Goal: Check status

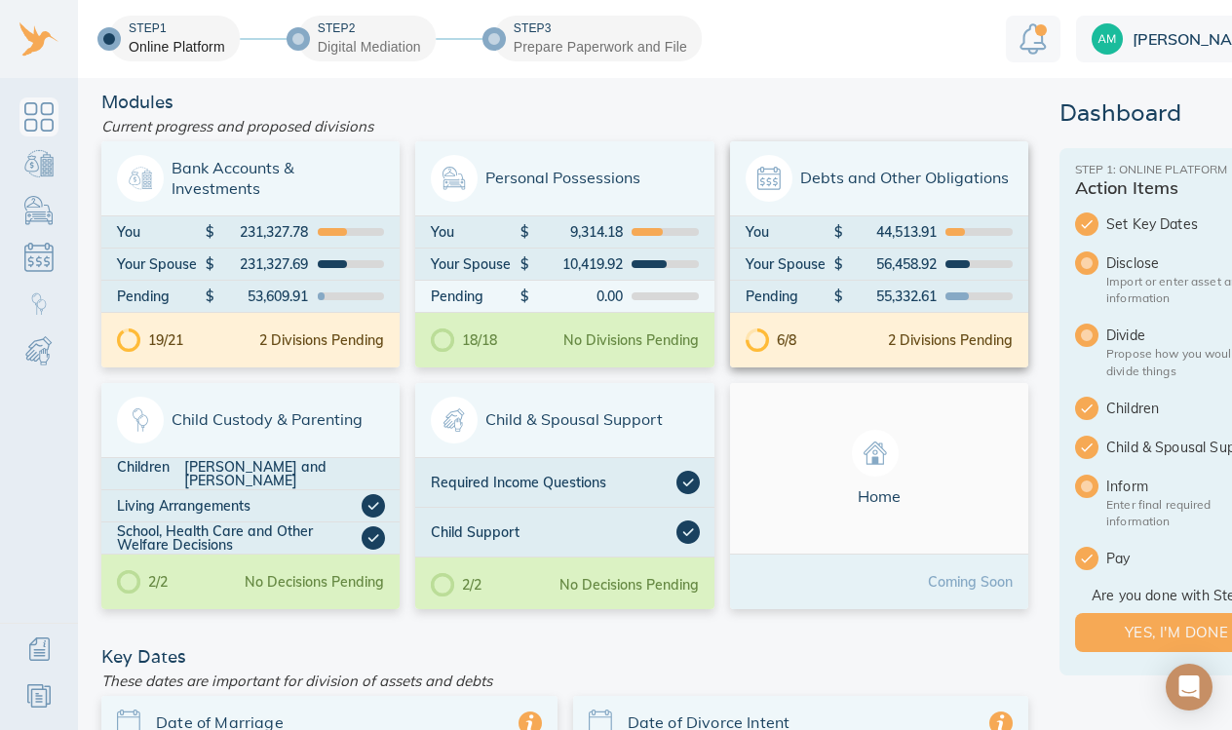
click at [850, 340] on div "6/8 2 Divisions Pending" at bounding box center [879, 340] width 298 height 55
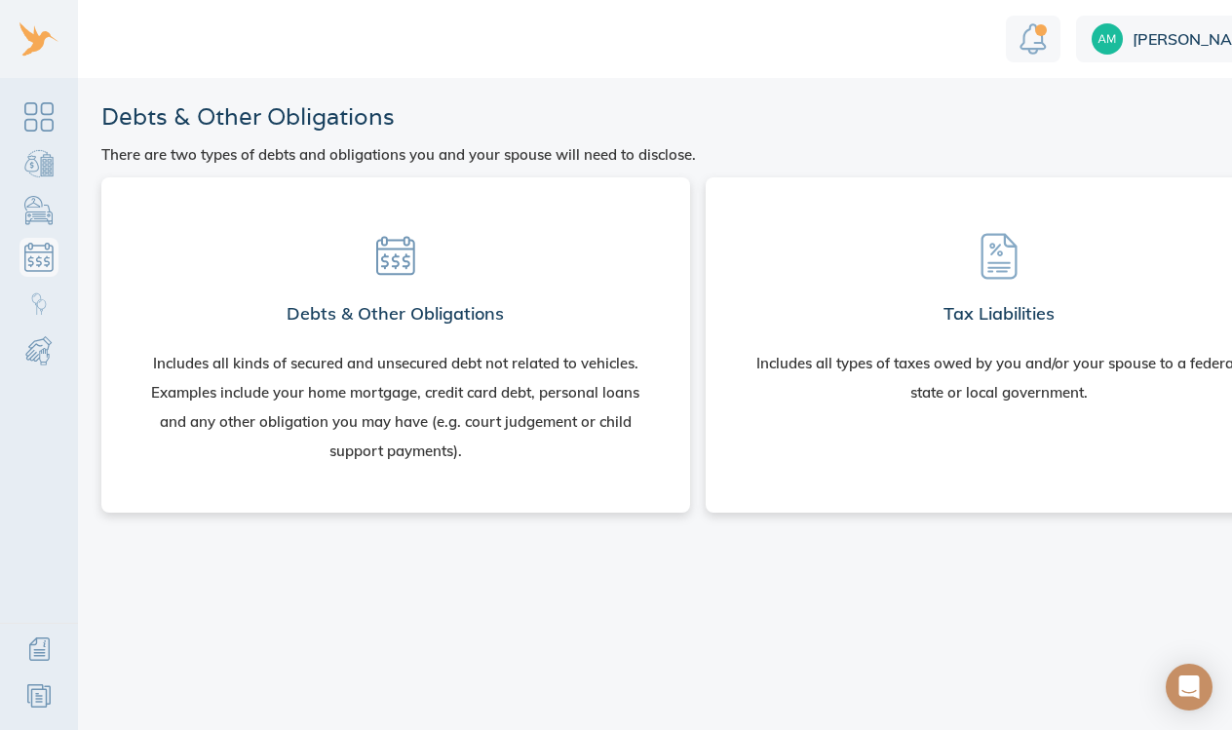
click at [438, 262] on section "Debts & Other Obligations Includes all kinds of secured and unsecured debt not …" at bounding box center [396, 341] width 558 height 296
click at [319, 312] on h2 "Debts & Other Obligations" at bounding box center [395, 313] width 217 height 39
click at [331, 306] on h2 "Debts & Other Obligations" at bounding box center [395, 313] width 217 height 39
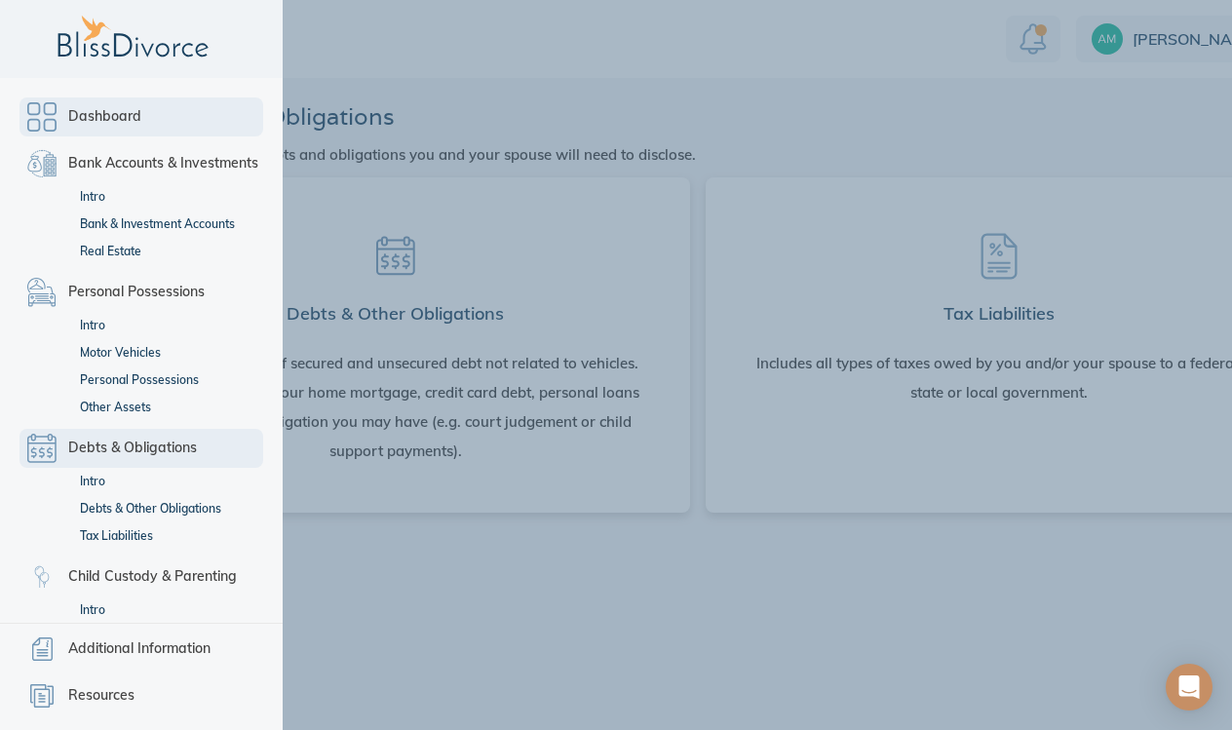
click at [55, 114] on link "Dashboard" at bounding box center [142, 117] width 244 height 39
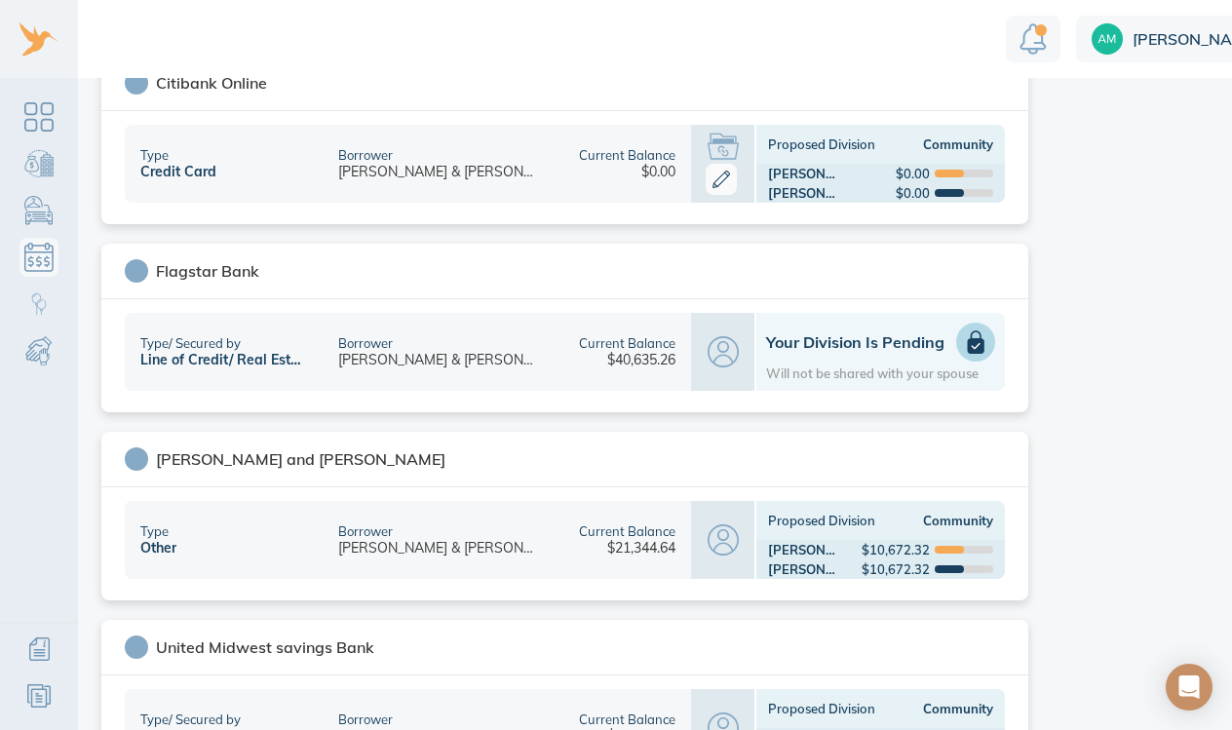
scroll to position [646, 0]
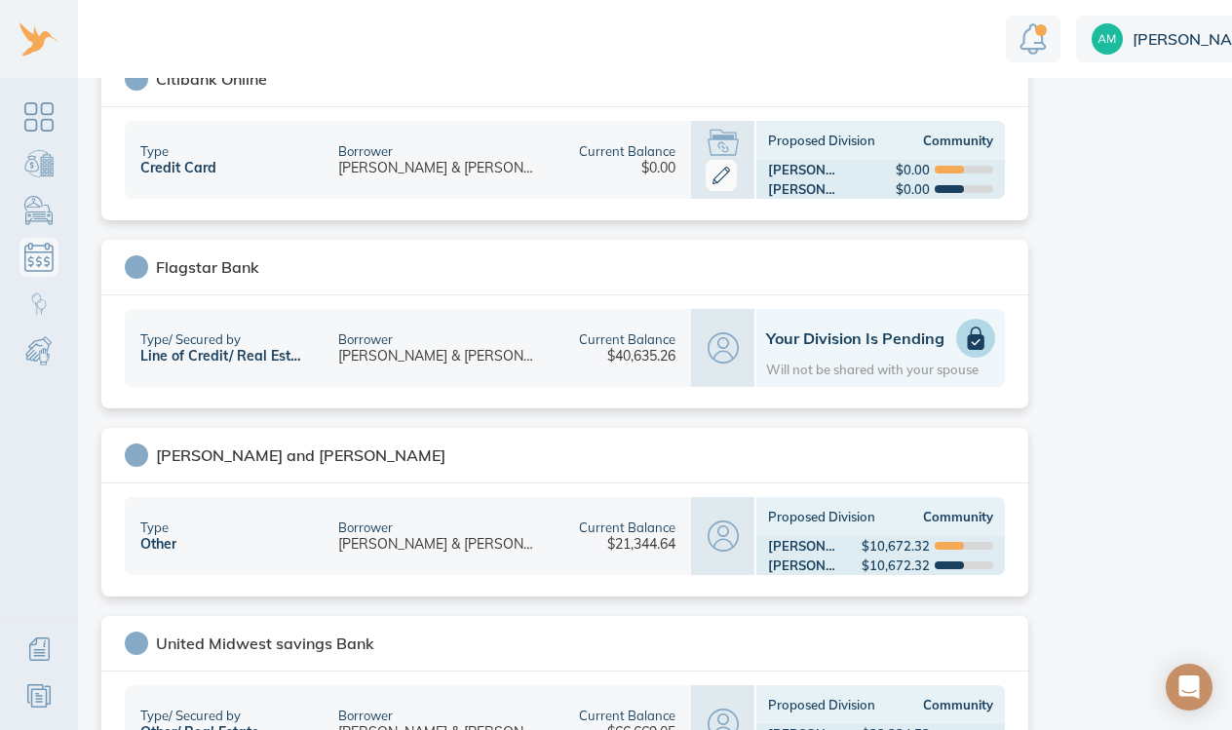
click at [475, 352] on div "Borrower Eric & Amy Olsen" at bounding box center [439, 348] width 232 height 78
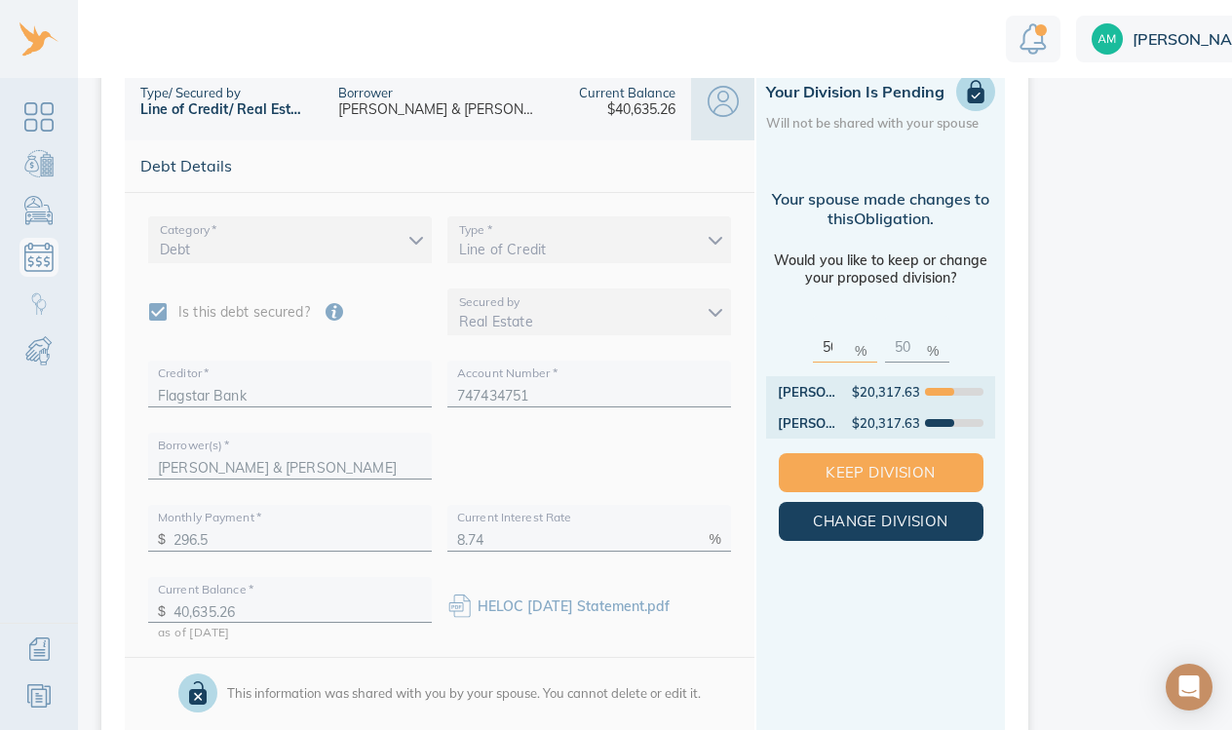
scroll to position [895, 0]
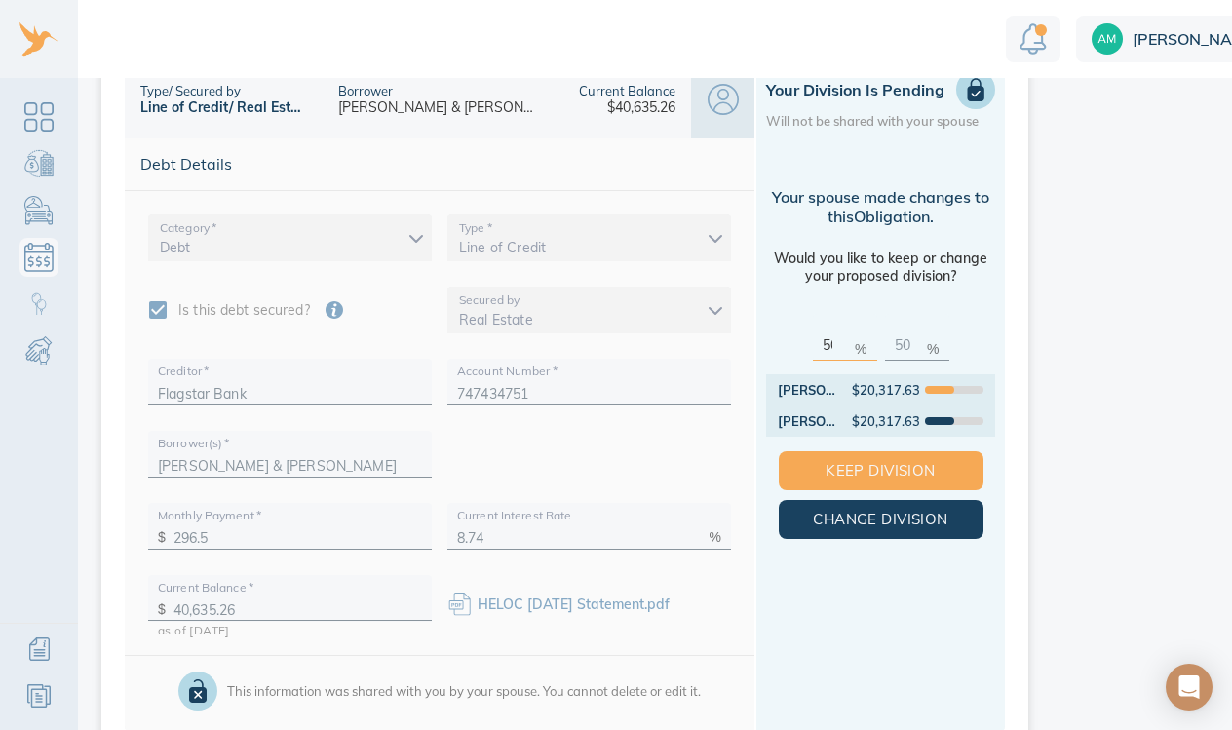
click at [506, 603] on link "HELOC June 2025 Statement.pdf" at bounding box center [574, 605] width 192 height 18
click at [499, 606] on link "HELOC June 2025 Statement.pdf" at bounding box center [574, 605] width 192 height 18
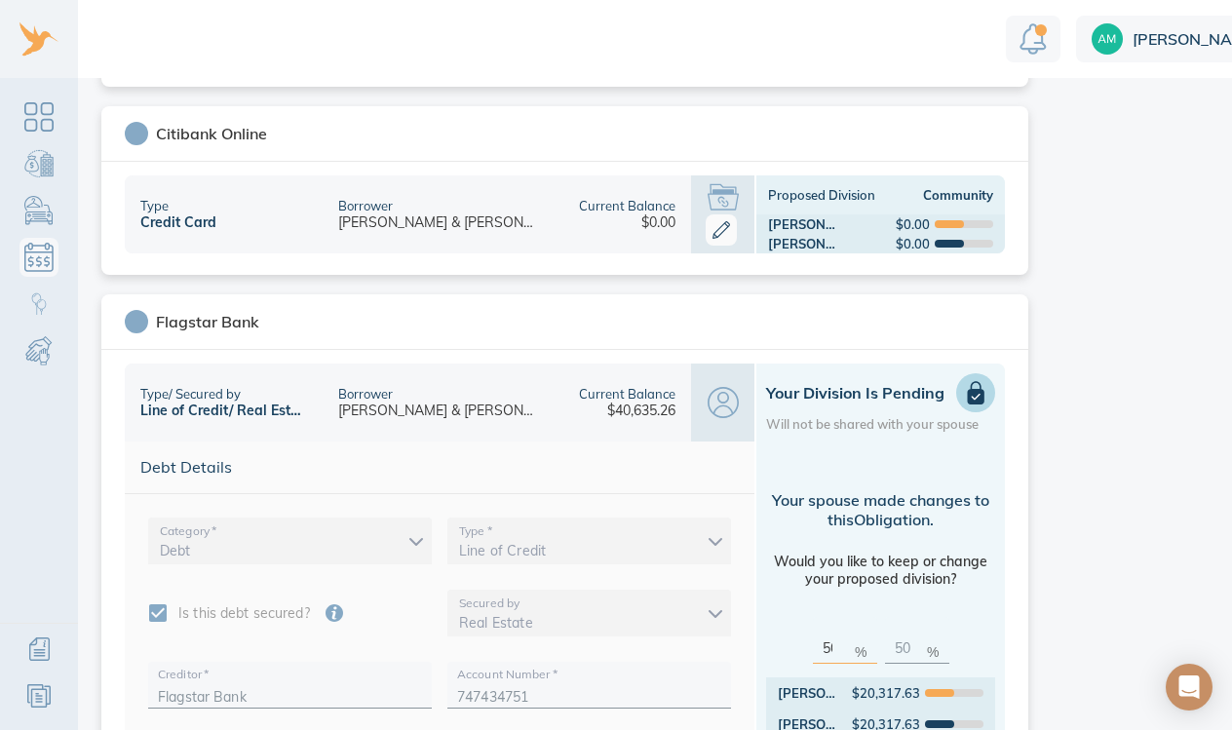
scroll to position [589, 0]
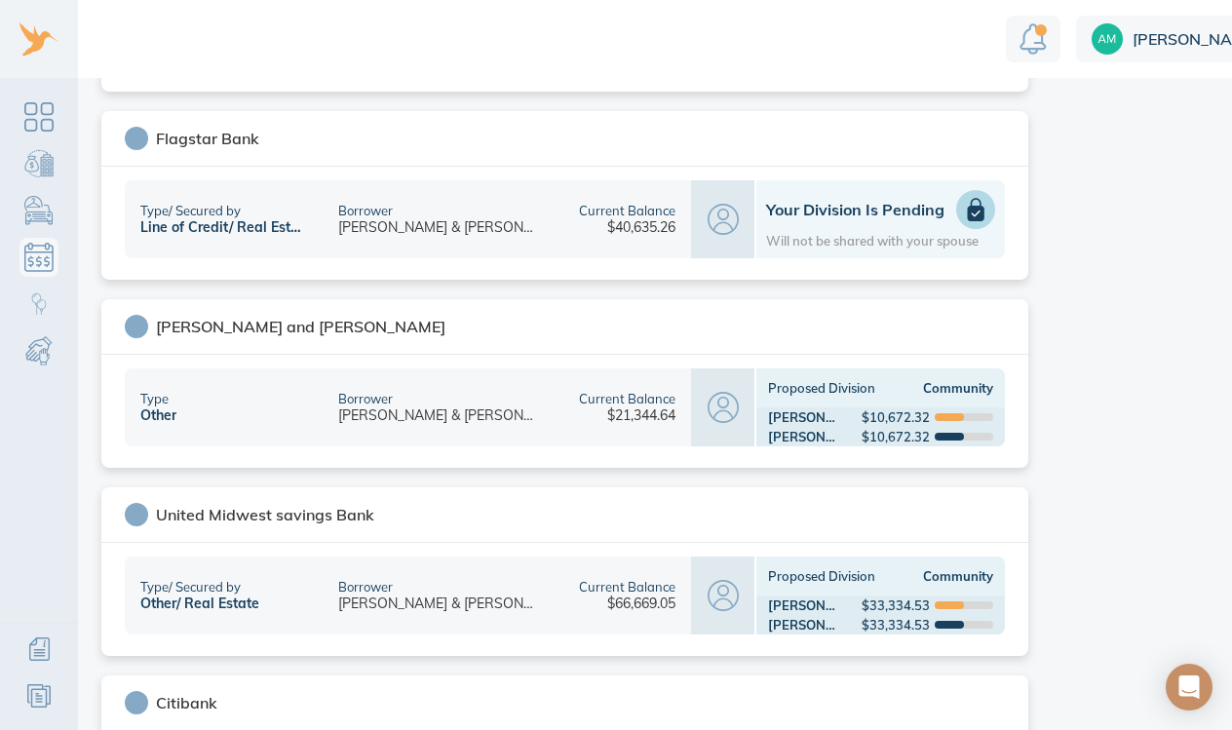
scroll to position [776, 0]
click at [273, 402] on div "Type Other" at bounding box center [224, 407] width 198 height 78
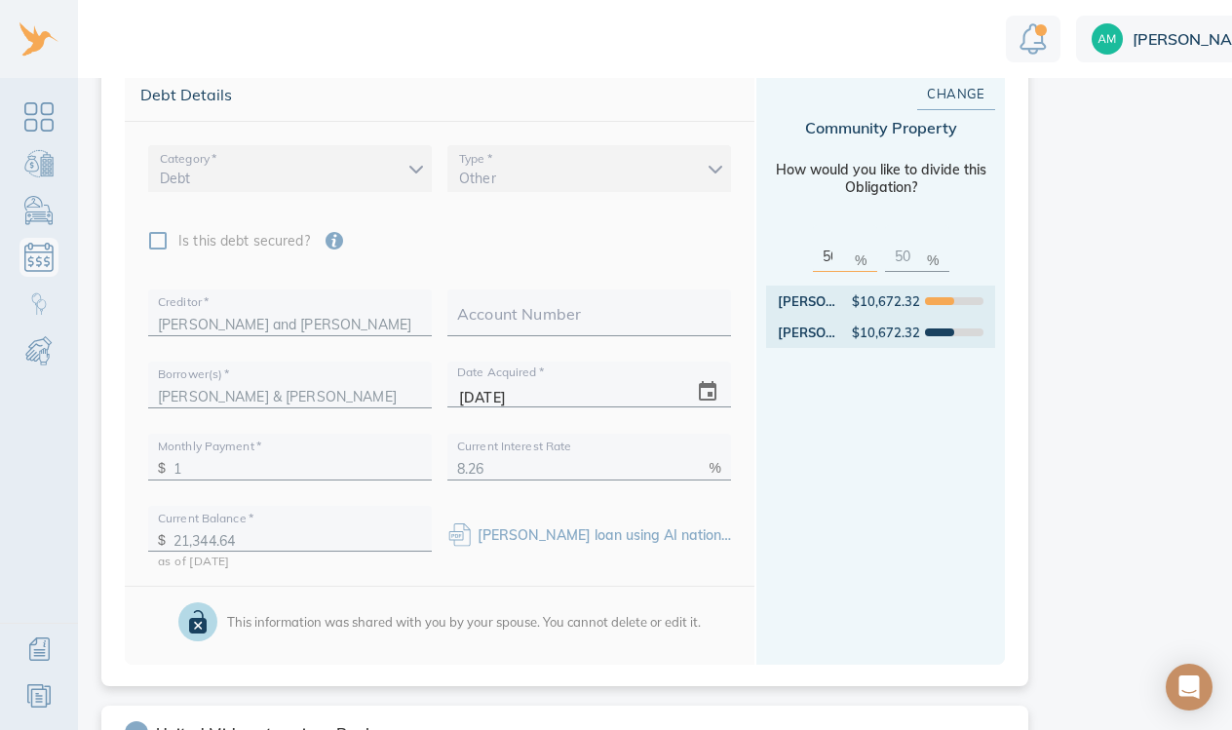
scroll to position [1160, 0]
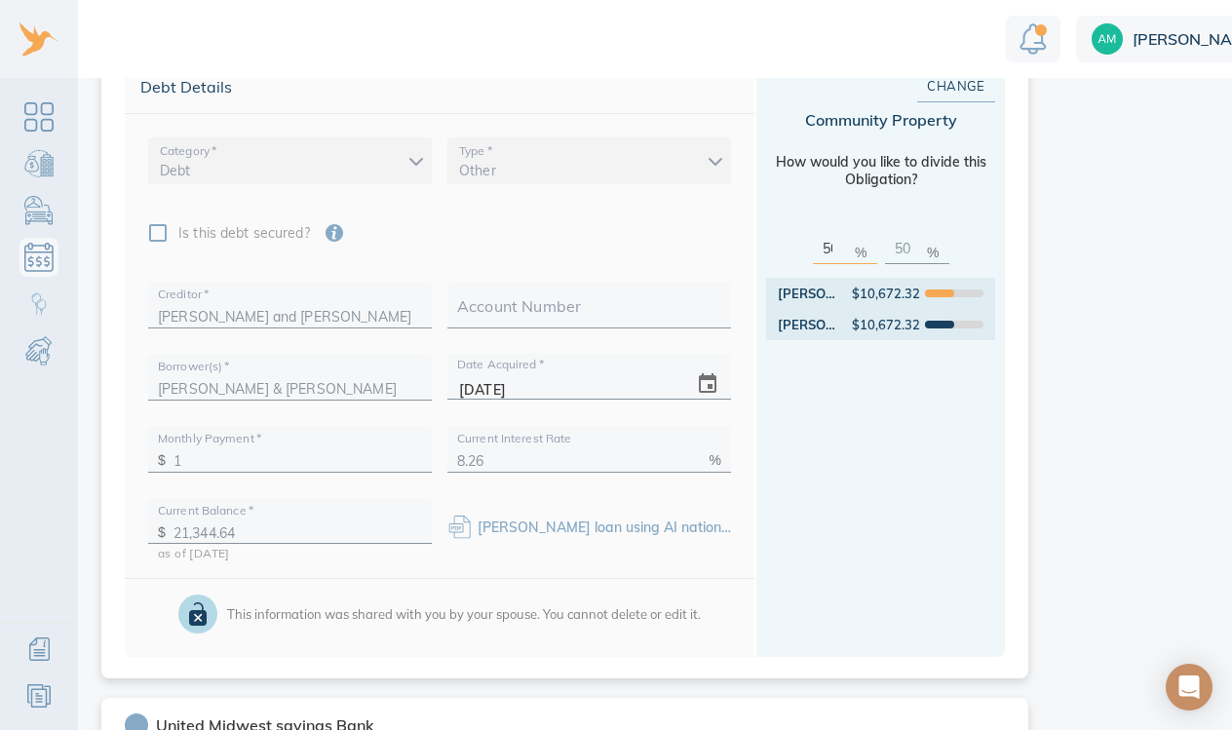
click at [553, 519] on link "Olsen loan using AI national average interest rates.pdf" at bounding box center [692, 528] width 428 height 18
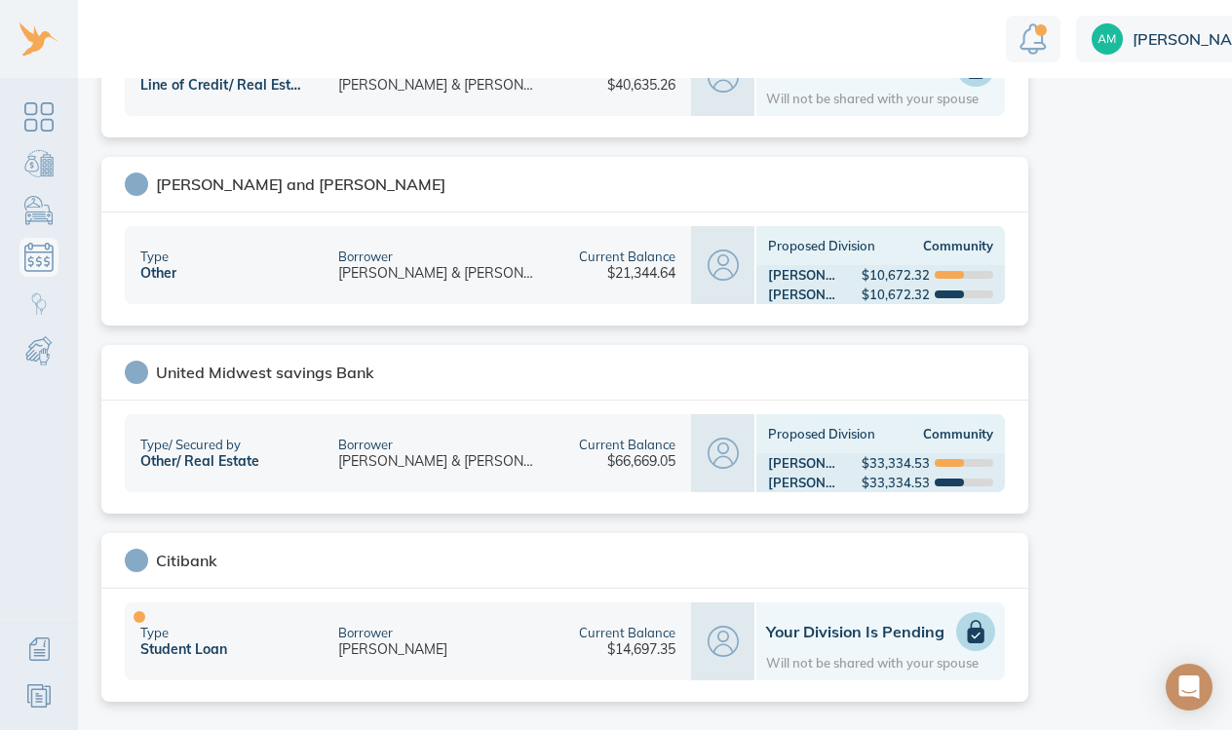
scroll to position [918, 0]
click at [181, 640] on div "Student Loan" at bounding box center [183, 649] width 87 height 18
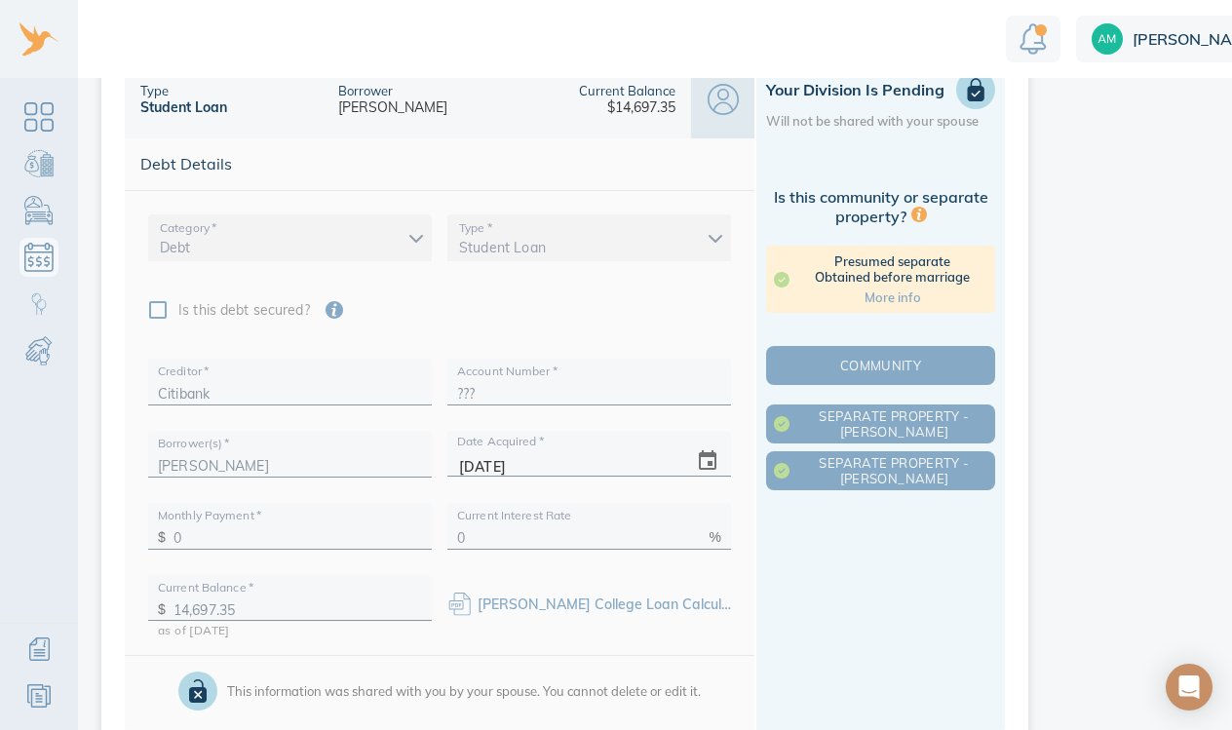
scroll to position [1463, 0]
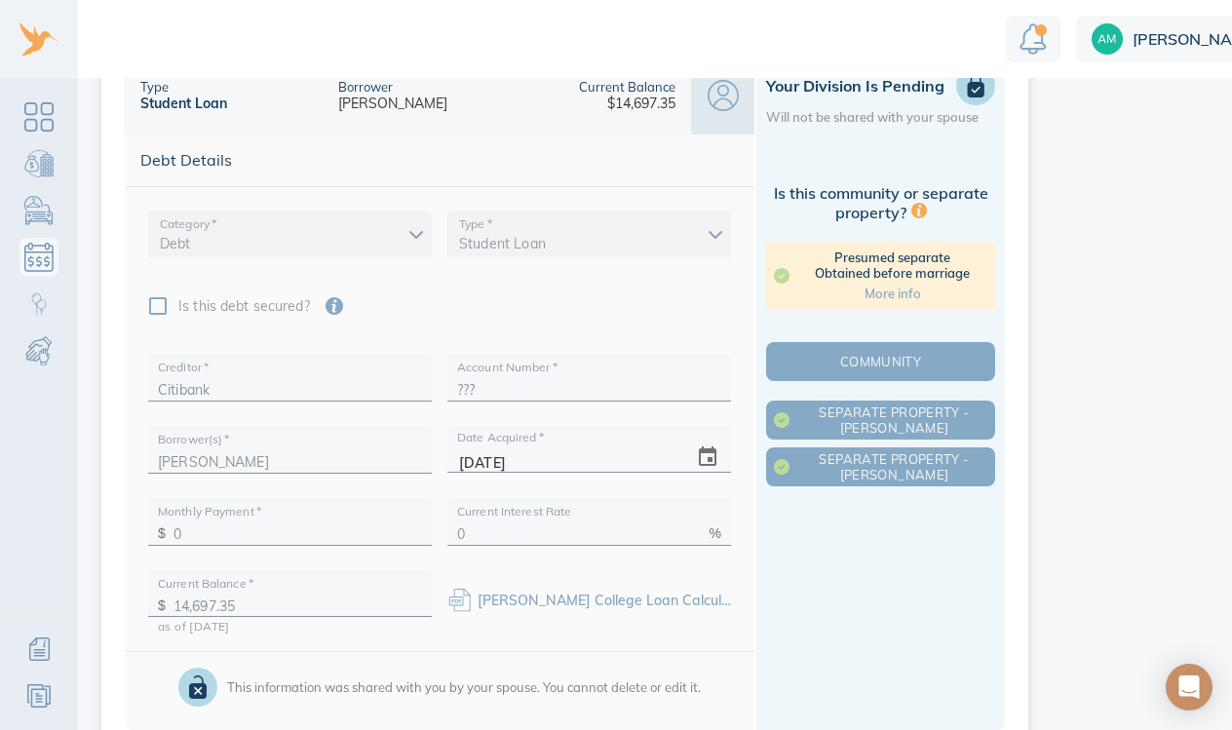
click at [513, 605] on link "Amy College Loan Calculations.pdf" at bounding box center [632, 601] width 308 height 18
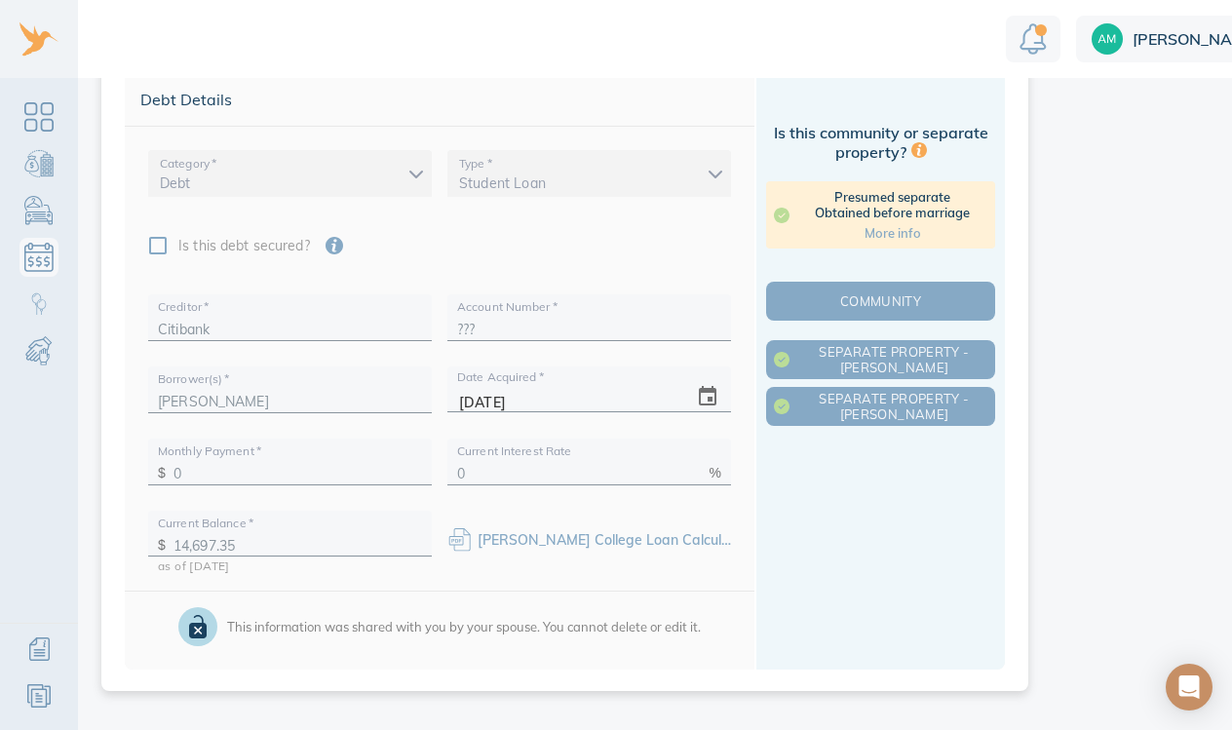
scroll to position [0, 0]
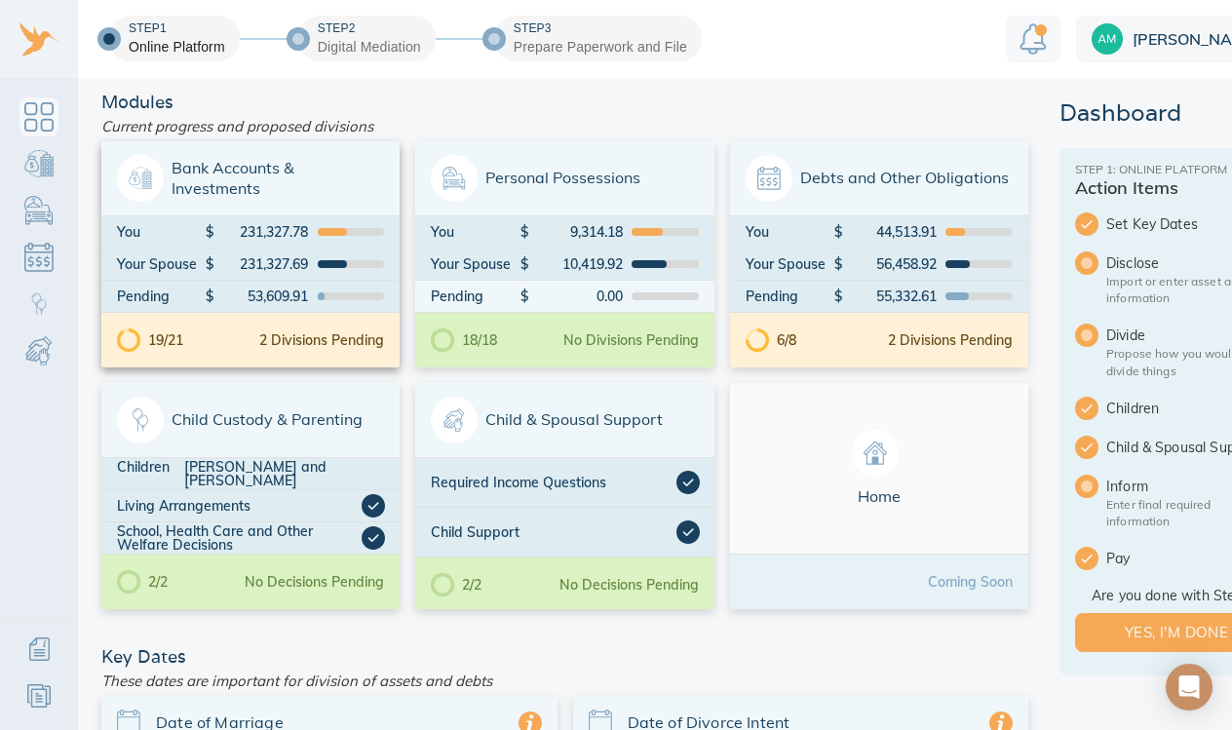
click at [235, 167] on span "Bank Accounts & Investments" at bounding box center [250, 178] width 267 height 47
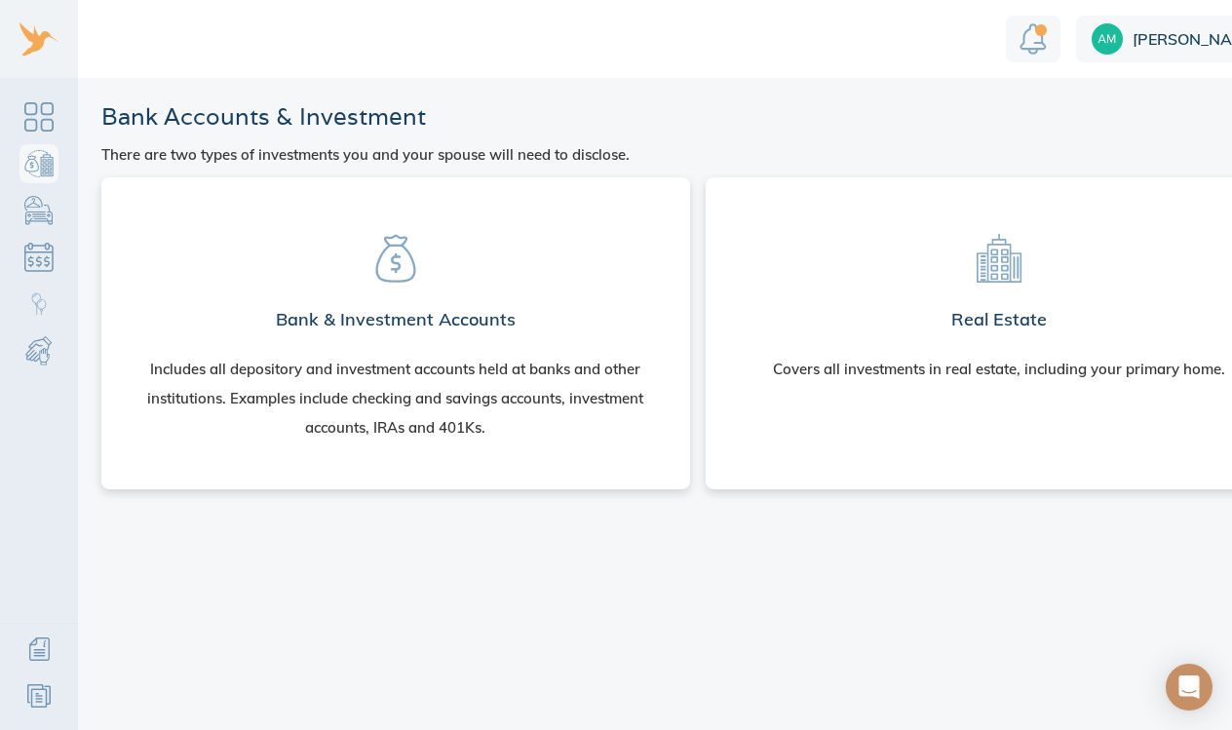
click at [994, 301] on h2 "Real Estate" at bounding box center [1000, 319] width 96 height 39
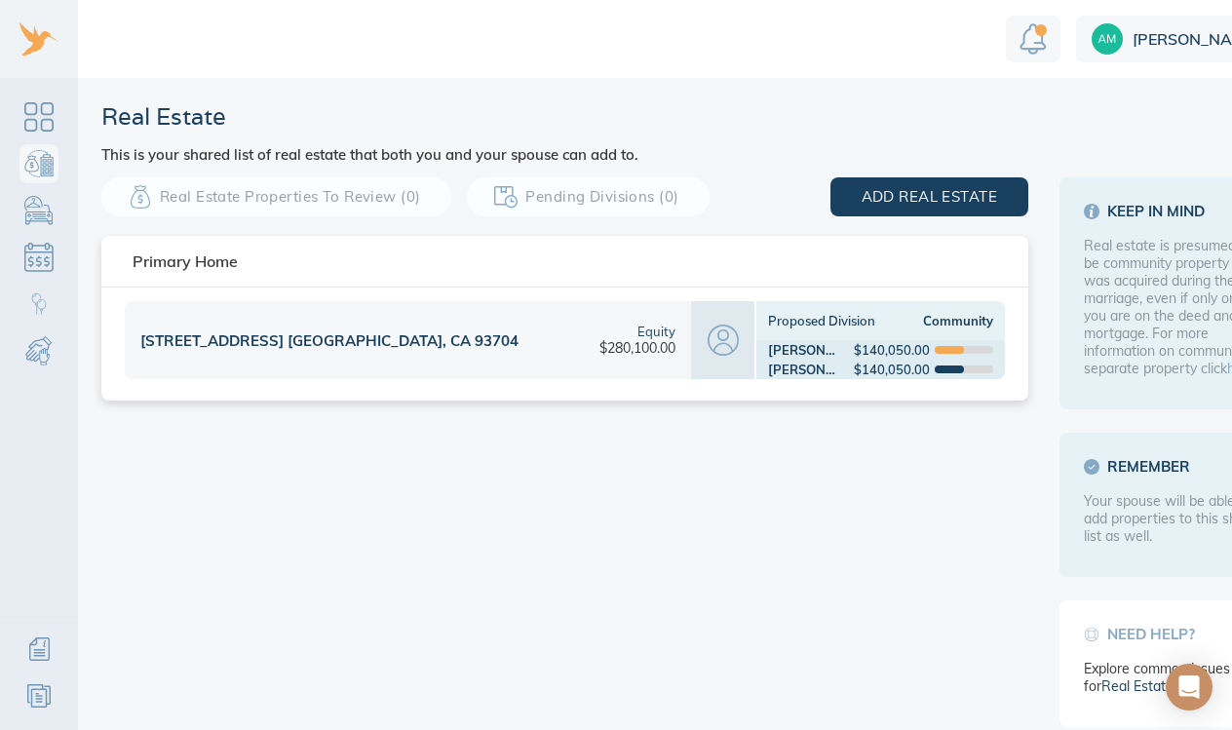
click at [485, 349] on div "[STREET_ADDRESS] [GEOGRAPHIC_DATA], CA 93704" at bounding box center [340, 340] width 430 height 78
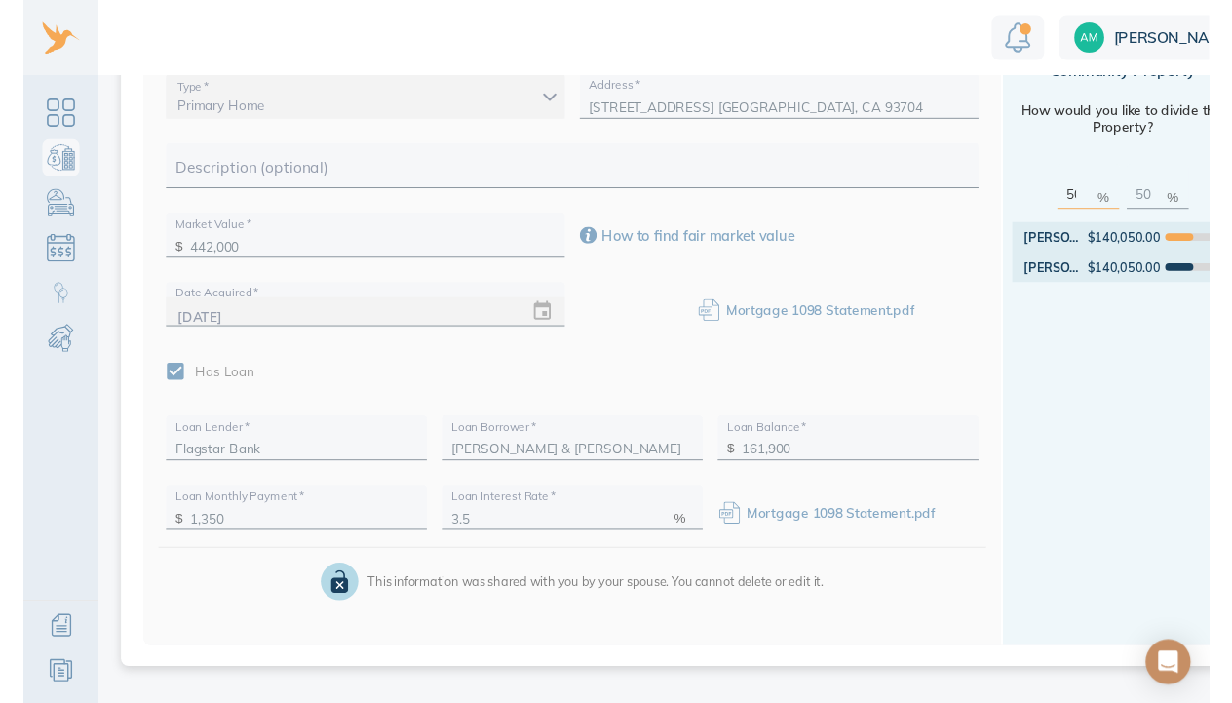
scroll to position [368, 0]
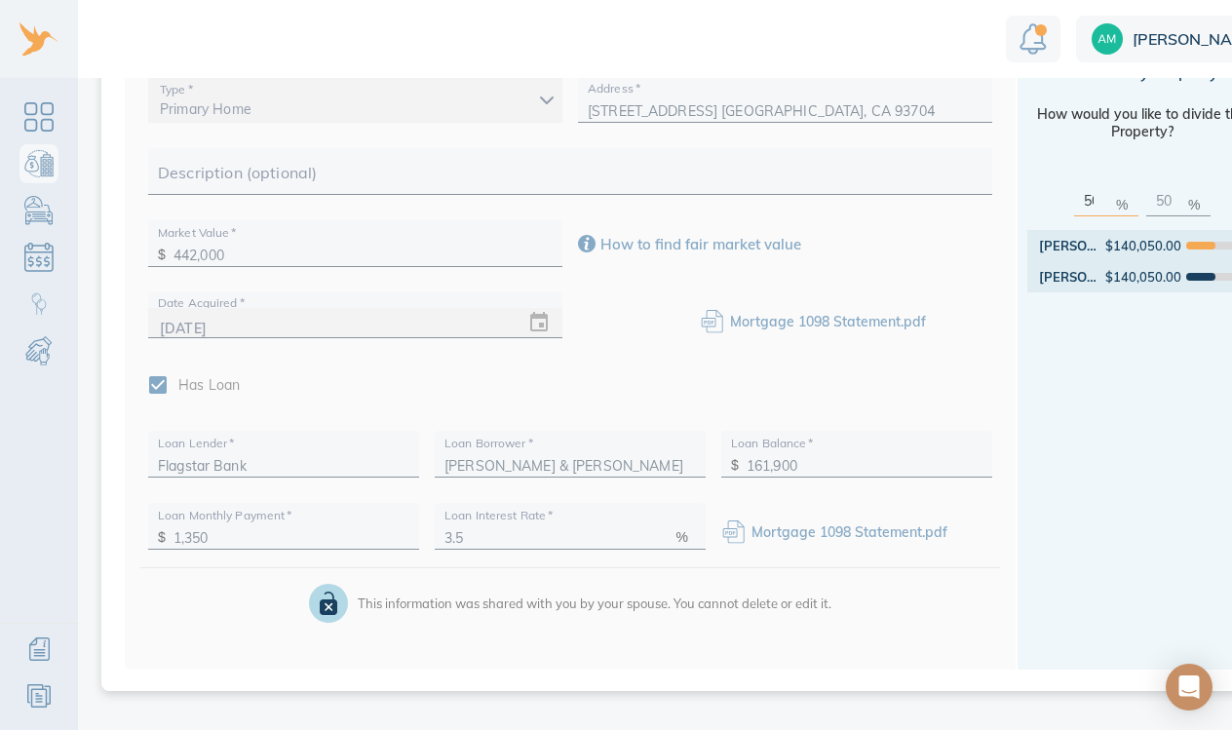
click at [802, 524] on link "Mortgage 1098 Statement.pdf" at bounding box center [850, 533] width 196 height 18
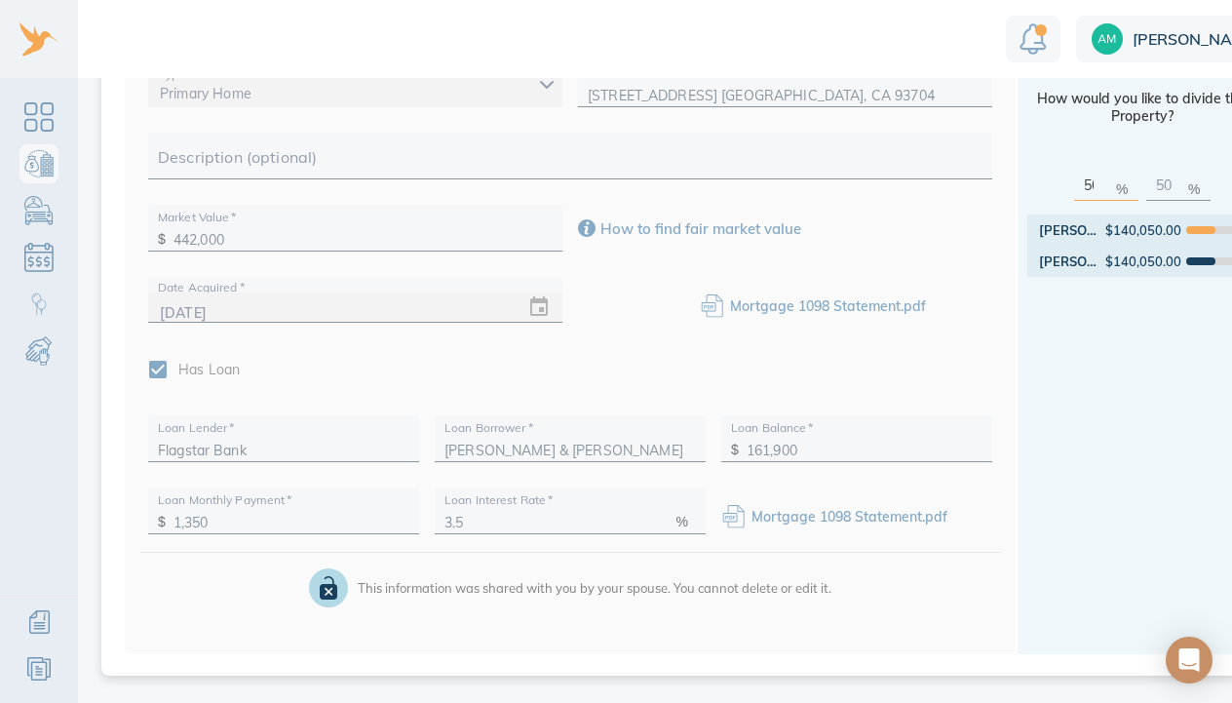
click at [746, 303] on link "Mortgage 1098 Statement.pdf" at bounding box center [828, 306] width 196 height 18
